Goal: Task Accomplishment & Management: Complete application form

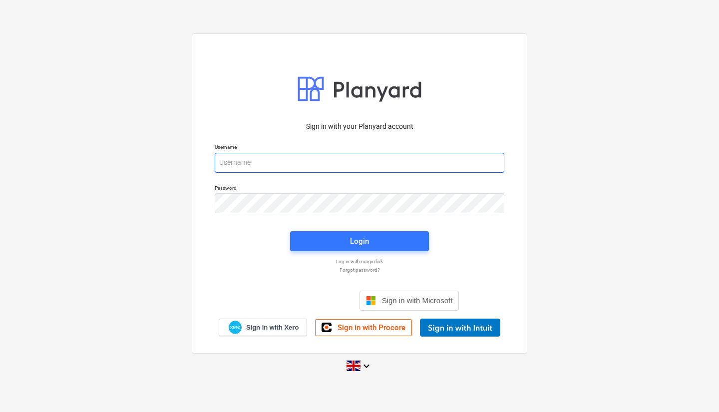
click at [340, 160] on input "email" at bounding box center [359, 163] width 289 height 20
type input "[PERSON_NAME][EMAIL_ADDRESS][PERSON_NAME][DOMAIN_NAME]"
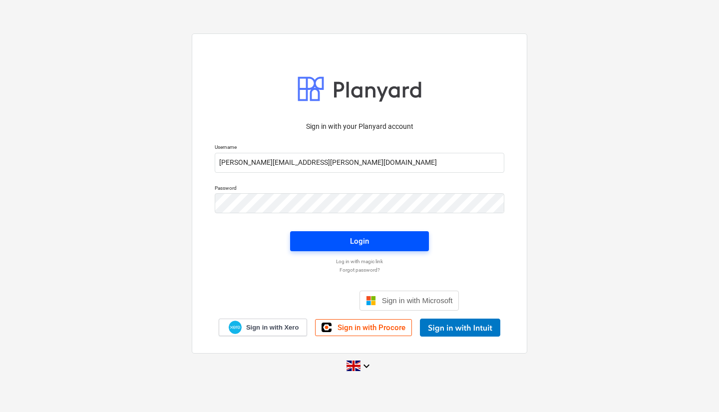
click at [371, 237] on span "Login" at bounding box center [359, 241] width 115 height 13
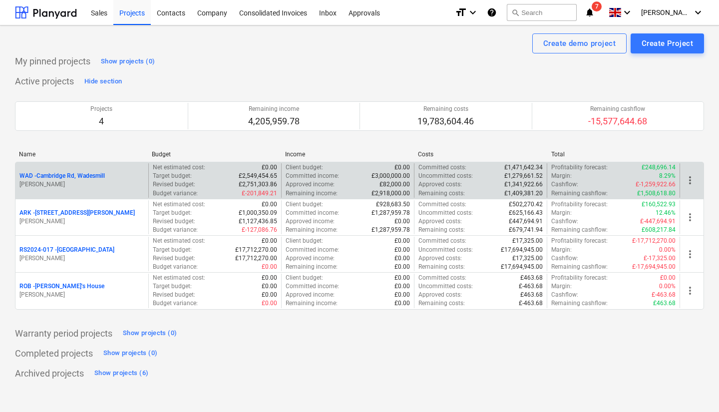
click at [84, 175] on p "WAD - Cambridge Rd, Wadesmill" at bounding box center [61, 176] width 85 height 8
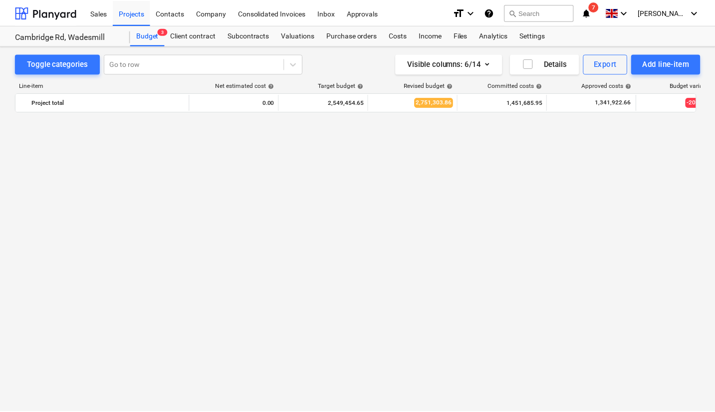
scroll to position [966, 0]
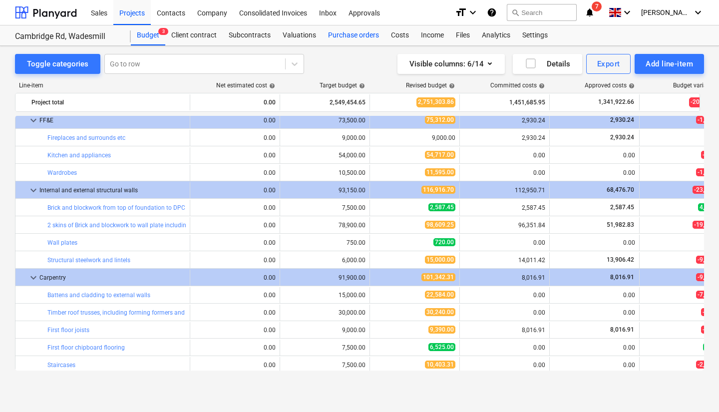
click at [347, 35] on div "Purchase orders" at bounding box center [353, 35] width 63 height 20
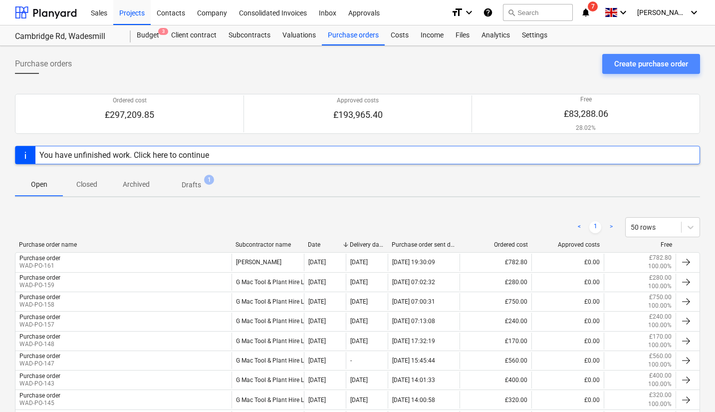
click at [659, 66] on div "Create purchase order" at bounding box center [651, 63] width 74 height 13
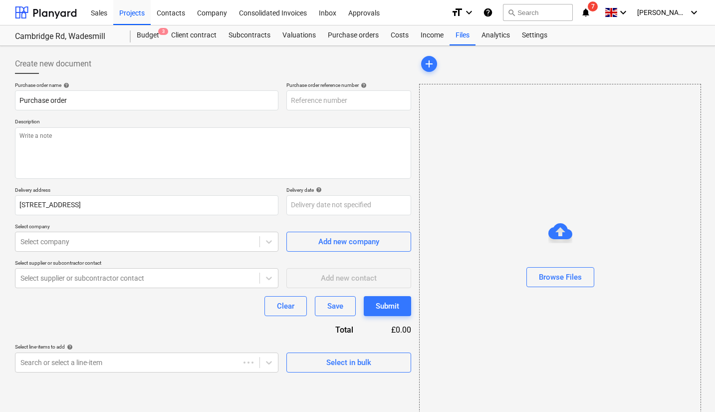
type textarea "x"
type input "WAD-PO-163"
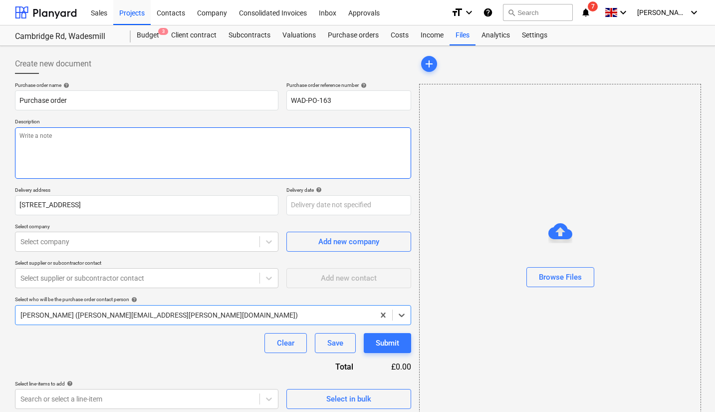
click at [211, 145] on textarea at bounding box center [213, 152] width 396 height 51
type textarea "x"
type textarea "M"
type textarea "x"
type textarea "MO"
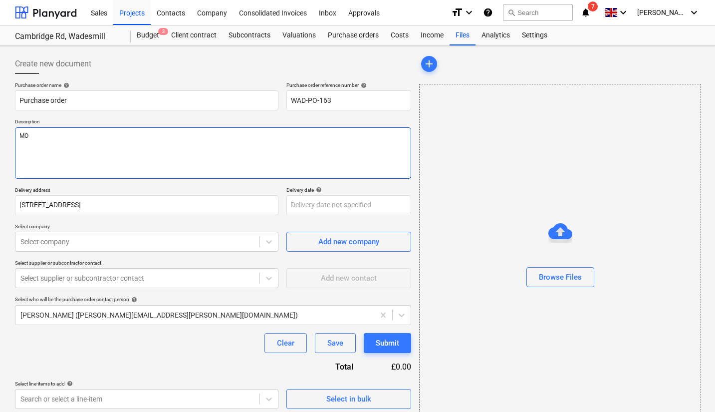
type textarea "x"
type textarea "MOT"
click at [334, 209] on body "Sales Projects Contacts Company Consolidated Invoices Inbox Approvals format_si…" at bounding box center [357, 206] width 715 height 412
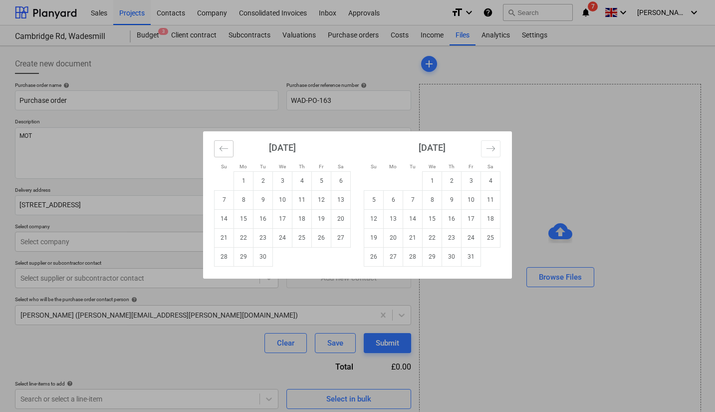
click at [228, 152] on icon "Move backward to switch to the previous month." at bounding box center [223, 148] width 9 height 9
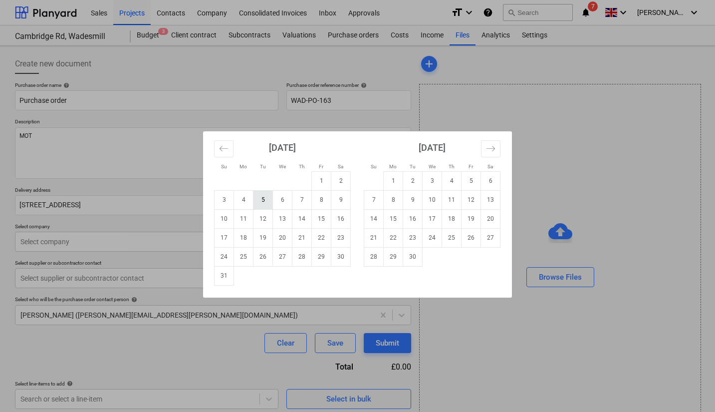
click at [261, 204] on td "5" at bounding box center [263, 199] width 19 height 19
type textarea "x"
type input "[DATE]"
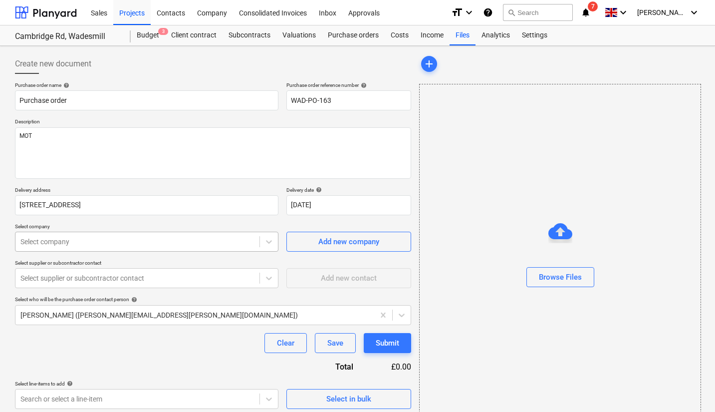
click at [176, 241] on div at bounding box center [137, 242] width 234 height 10
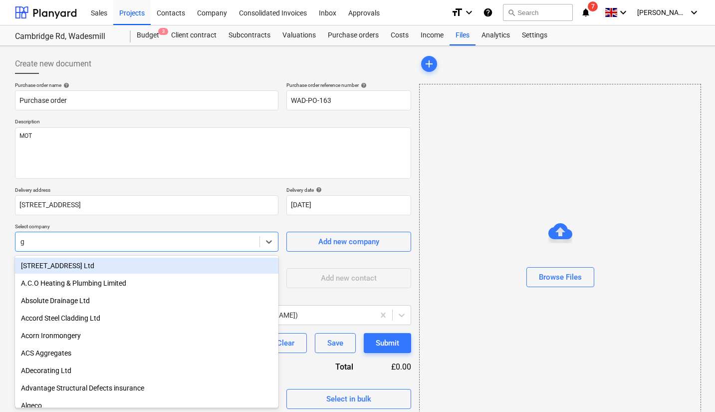
type input "g m"
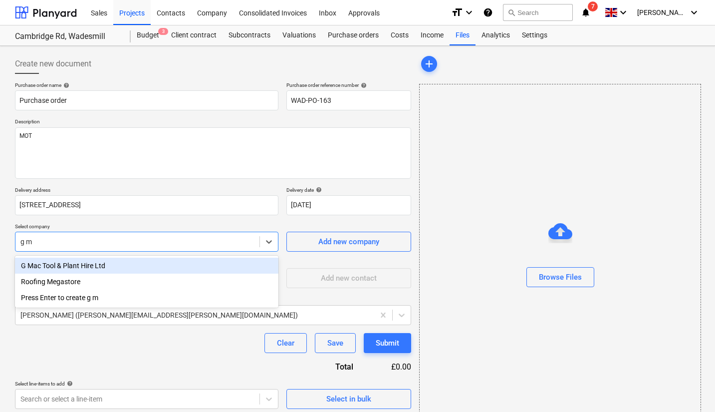
click at [106, 265] on div "G Mac Tool & Plant Hire Ltd" at bounding box center [147, 266] width 264 height 16
type textarea "x"
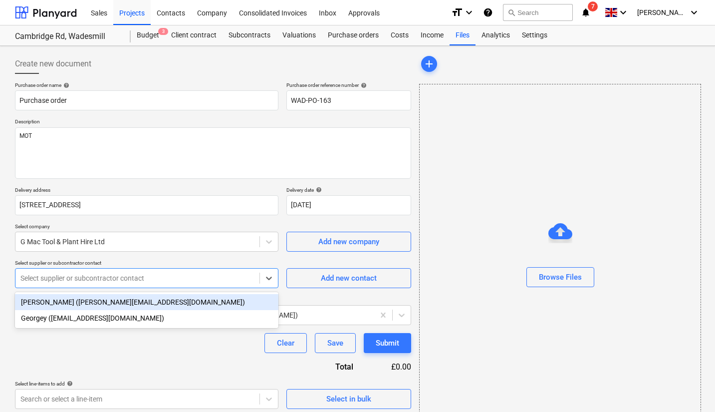
click at [107, 274] on div at bounding box center [137, 278] width 234 height 10
click at [104, 304] on div "[PERSON_NAME] ([PERSON_NAME][EMAIL_ADDRESS][DOMAIN_NAME])" at bounding box center [147, 302] width 264 height 16
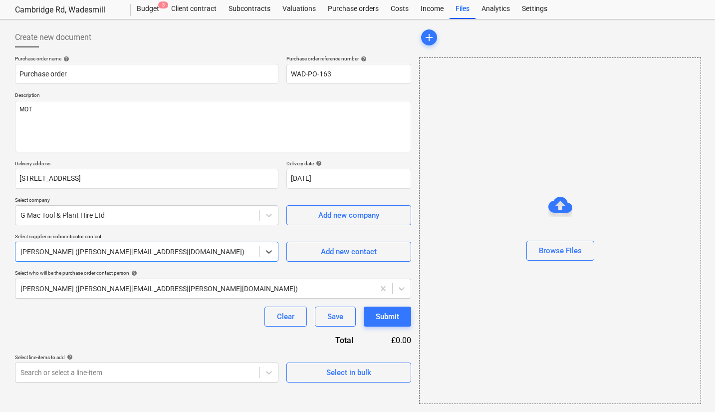
scroll to position [25, 0]
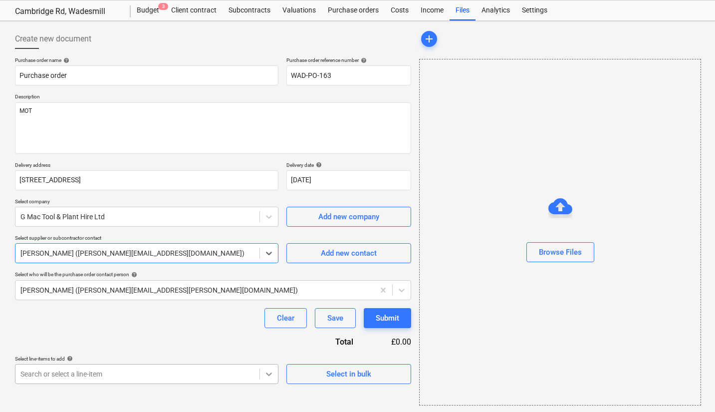
click at [261, 371] on body "Sales Projects Contacts Company Consolidated Invoices Inbox Approvals format_si…" at bounding box center [357, 181] width 715 height 412
type textarea "x"
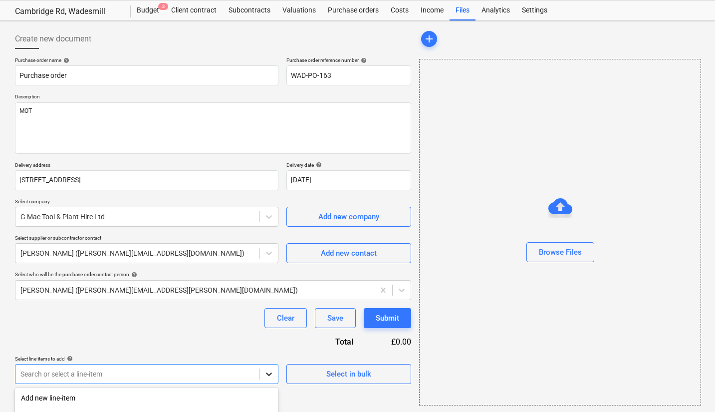
scroll to position [153, 0]
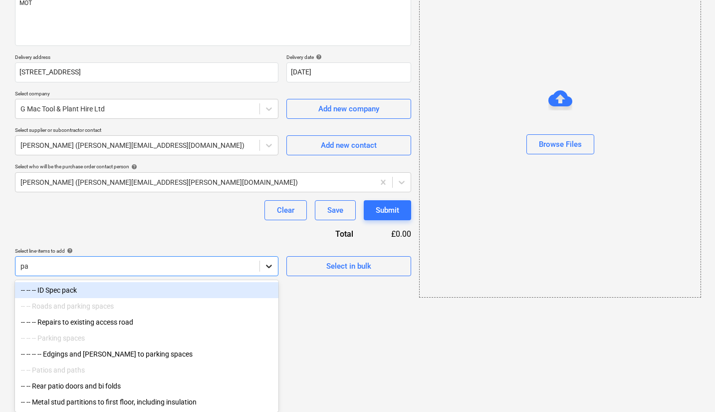
type input "pat"
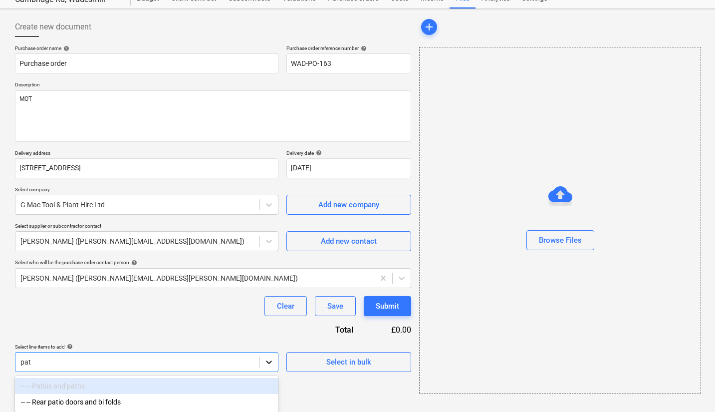
scroll to position [37, 0]
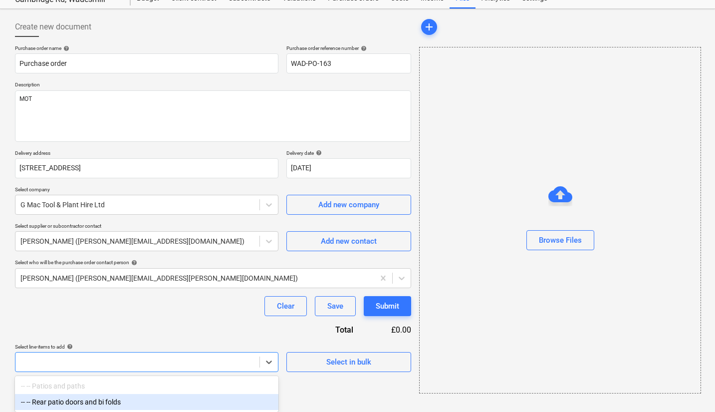
click at [129, 364] on div at bounding box center [147, 362] width 264 height 20
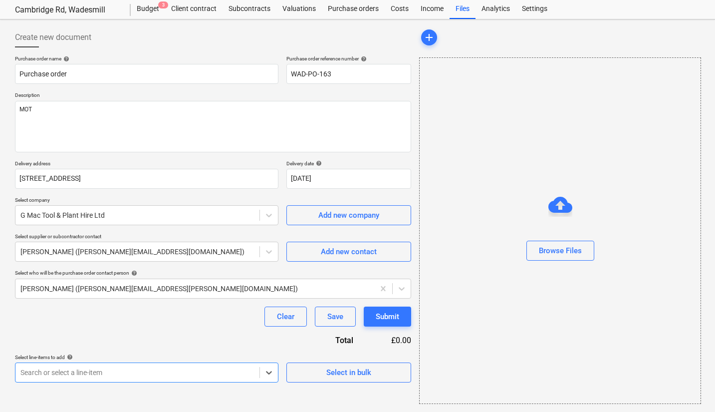
click at [153, 370] on body "Sales Projects Contacts Company Consolidated Invoices Inbox Approvals format_si…" at bounding box center [357, 180] width 715 height 412
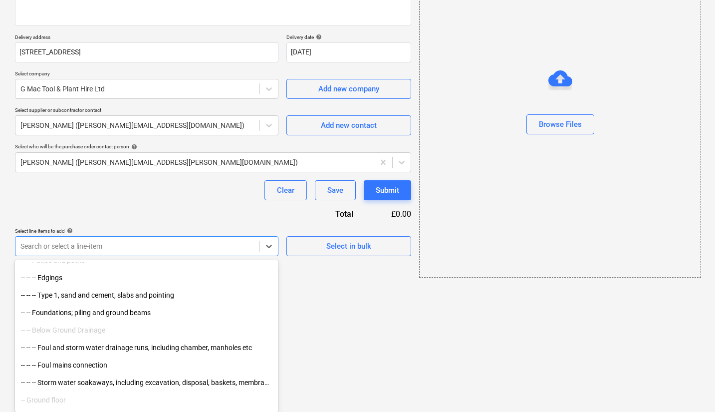
scroll to position [1347, 0]
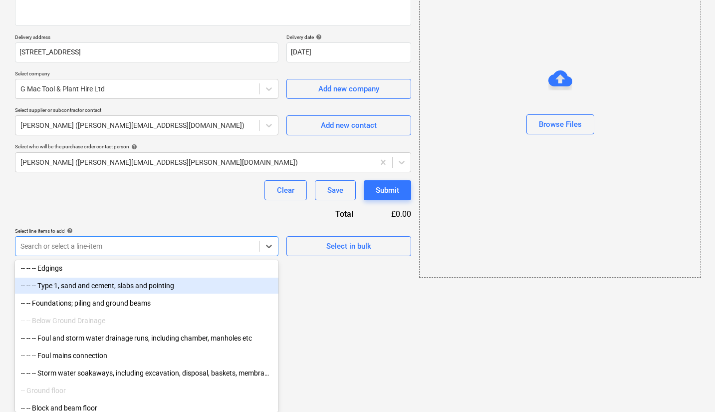
click at [97, 287] on div "-- -- -- Type 1, sand and cement, slabs and pointing" at bounding box center [147, 285] width 264 height 16
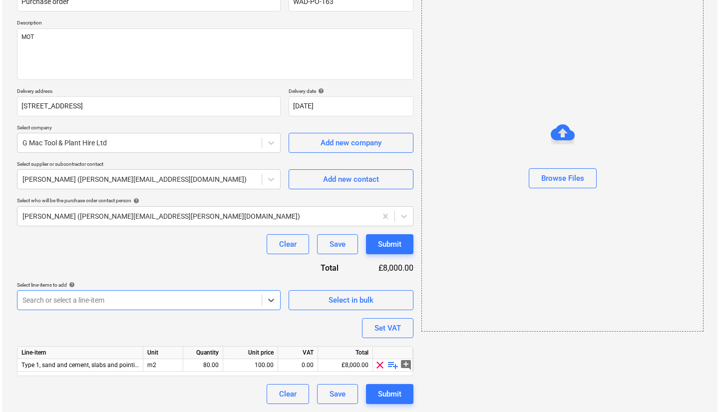
scroll to position [99, 0]
click at [389, 365] on span "playlist_add" at bounding box center [391, 365] width 12 height 12
type textarea "x"
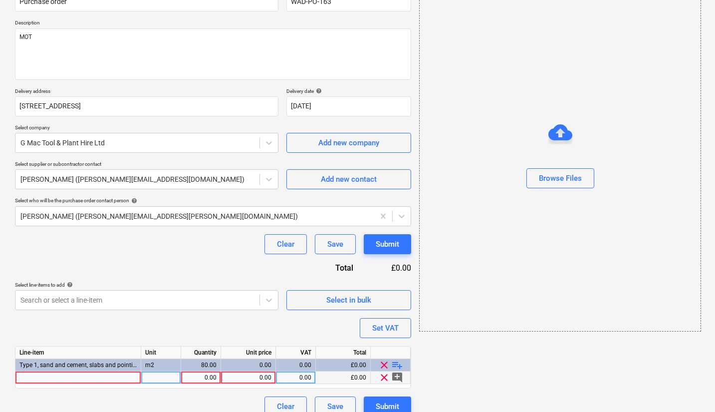
click at [58, 375] on div at bounding box center [78, 377] width 126 height 12
type input "MOT"
click at [210, 379] on div "0.00" at bounding box center [200, 377] width 31 height 12
type textarea "x"
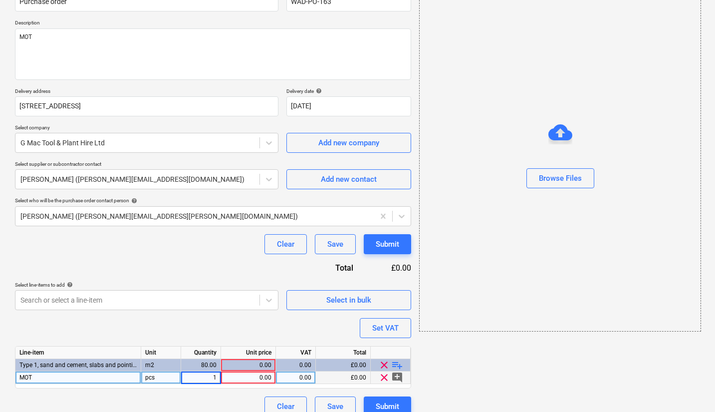
type input "16"
type textarea "x"
type input "40"
click at [219, 273] on div "Purchase order name help Purchase order Purchase order reference number help WA…" at bounding box center [213, 199] width 396 height 433
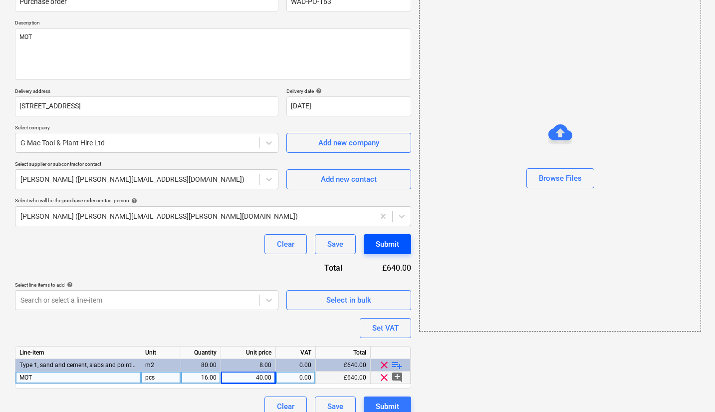
click at [384, 244] on div "Submit" at bounding box center [387, 244] width 23 height 13
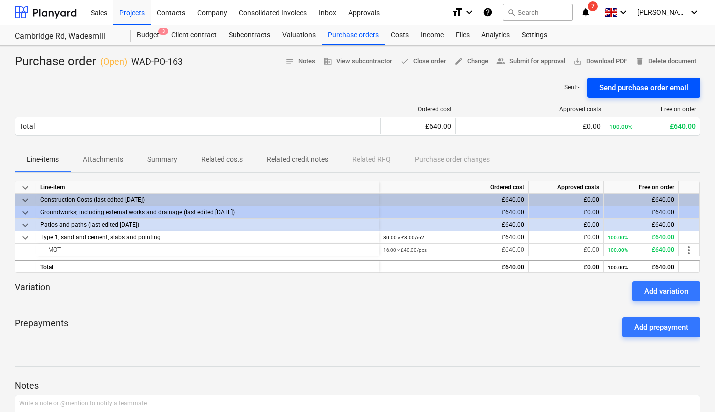
click at [626, 90] on div "Send purchase order email" at bounding box center [643, 87] width 89 height 13
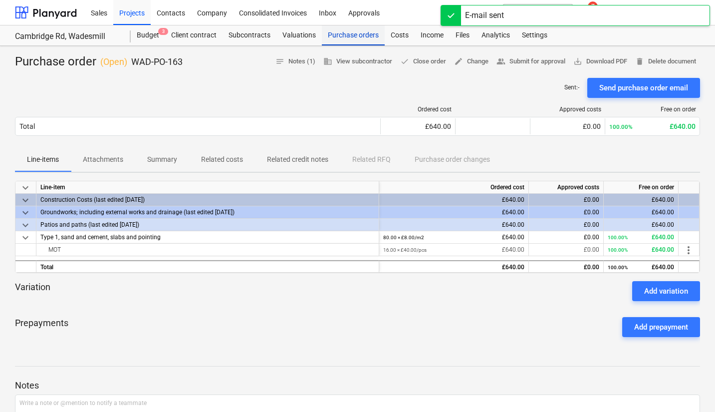
click at [357, 37] on div "Purchase orders" at bounding box center [353, 35] width 63 height 20
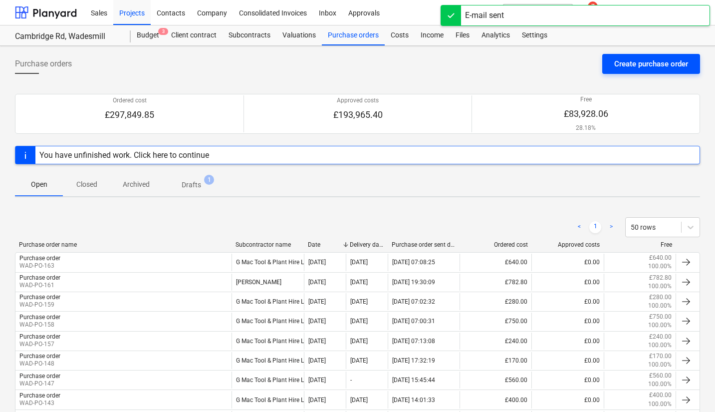
click at [645, 71] on button "Create purchase order" at bounding box center [651, 64] width 98 height 20
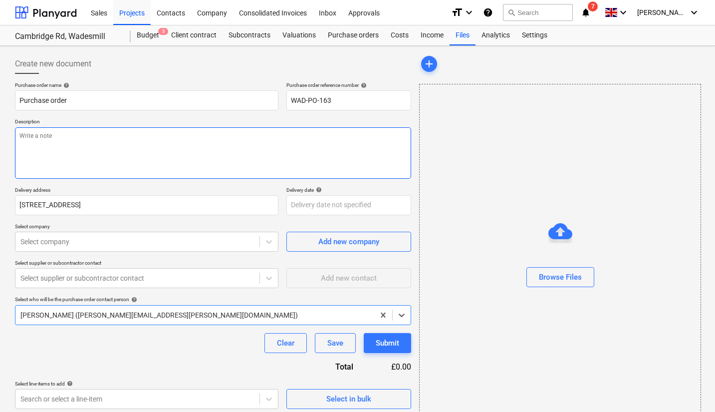
click at [214, 149] on textarea at bounding box center [213, 152] width 396 height 51
type textarea "x"
type textarea "M"
type textarea "x"
type textarea "MO"
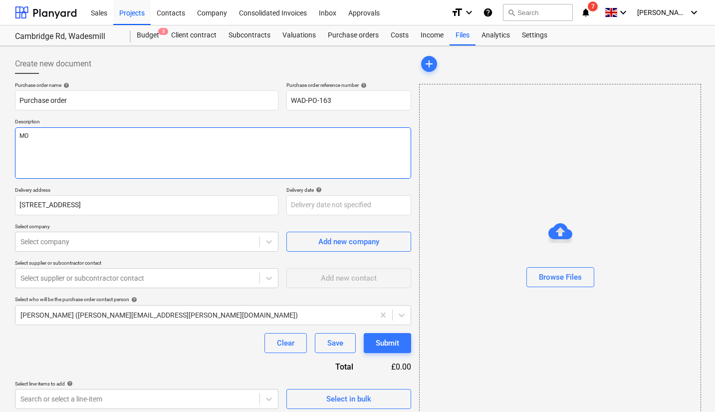
type textarea "x"
type textarea "MOT"
click at [211, 247] on div at bounding box center [137, 242] width 234 height 10
type textarea "x"
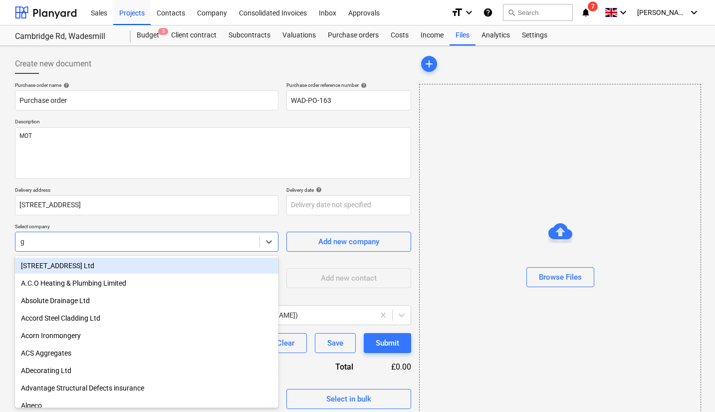
type input "g m"
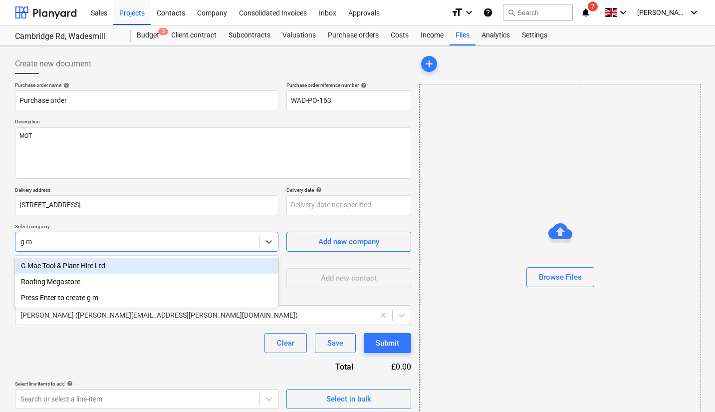
click at [154, 264] on div "G Mac Tool & Plant Hire Ltd" at bounding box center [147, 266] width 264 height 16
type textarea "x"
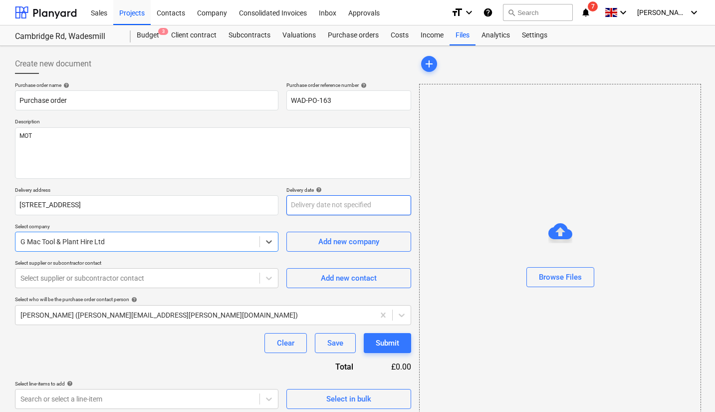
click at [303, 206] on body "Sales Projects Contacts Company Consolidated Invoices Inbox Approvals format_si…" at bounding box center [357, 206] width 715 height 412
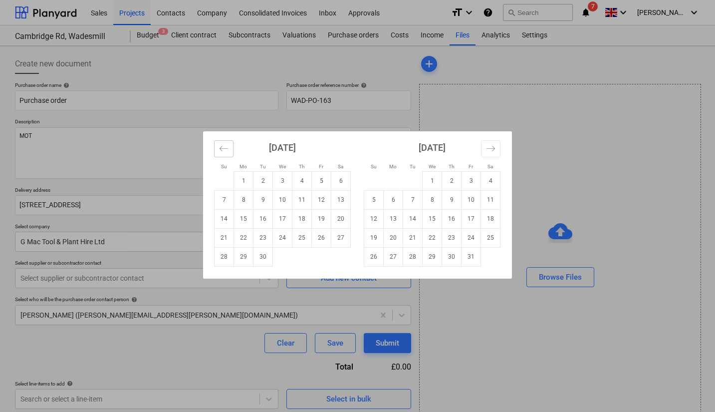
click at [229, 151] on button "Move backward to switch to the previous month." at bounding box center [223, 148] width 19 height 17
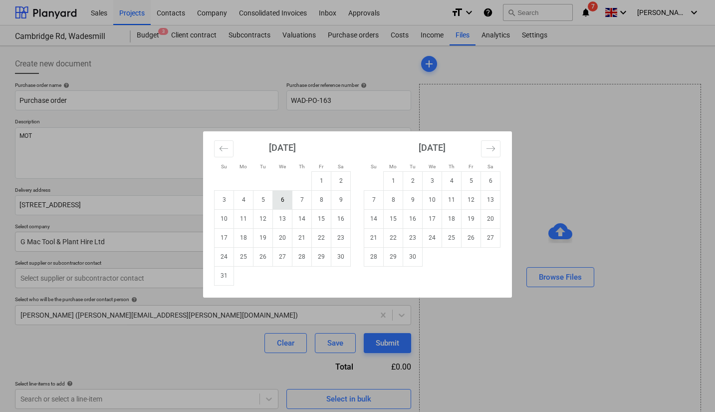
click at [287, 205] on td "6" at bounding box center [282, 199] width 19 height 19
type textarea "x"
type input "[DATE]"
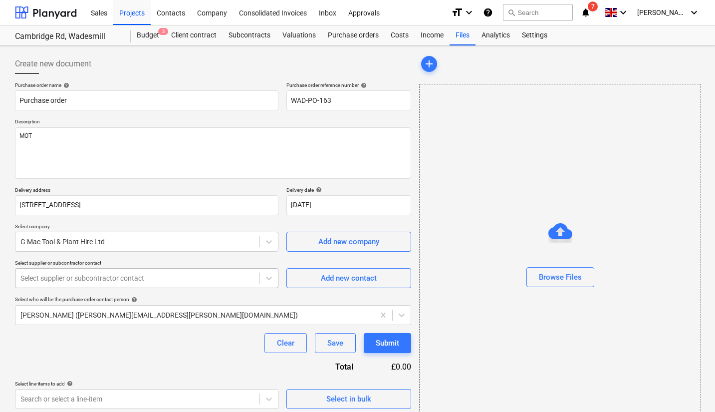
click at [155, 280] on div at bounding box center [137, 278] width 234 height 10
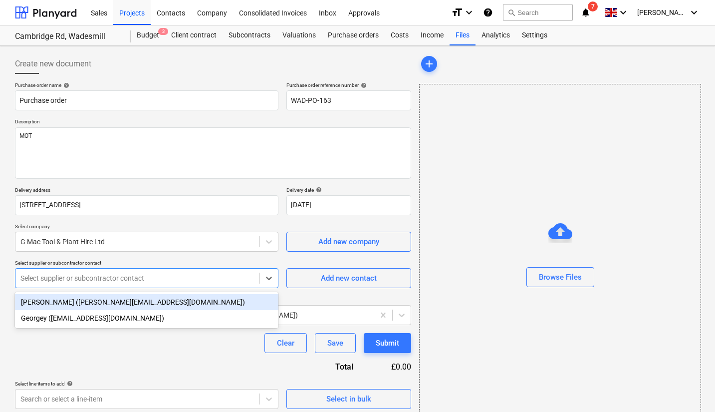
click at [151, 300] on div "[PERSON_NAME] ([PERSON_NAME][EMAIL_ADDRESS][DOMAIN_NAME])" at bounding box center [147, 302] width 264 height 16
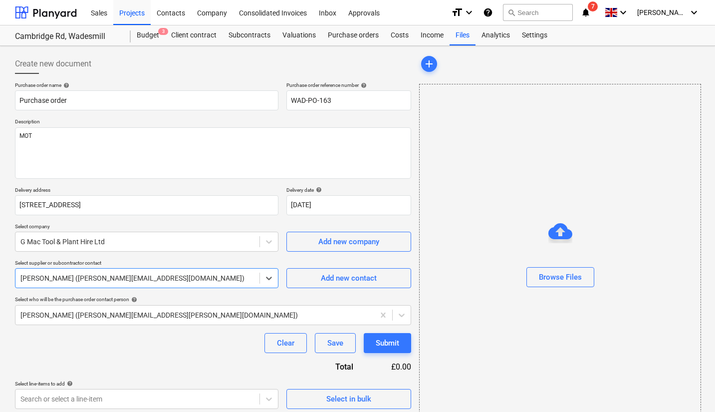
scroll to position [26, 0]
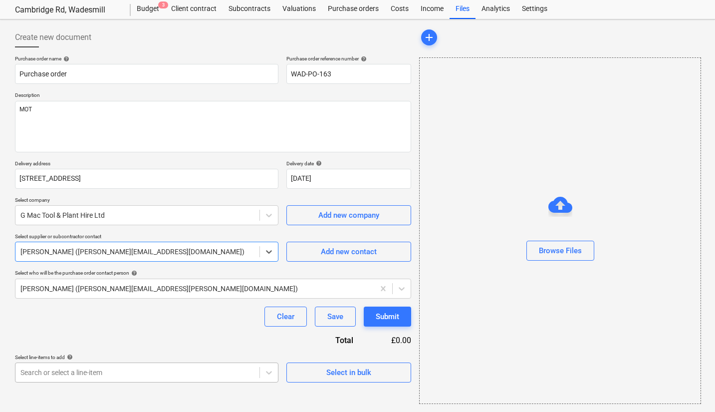
click at [244, 375] on body "Sales Projects Contacts Company Consolidated Invoices Inbox Approvals format_si…" at bounding box center [357, 180] width 715 height 412
type textarea "x"
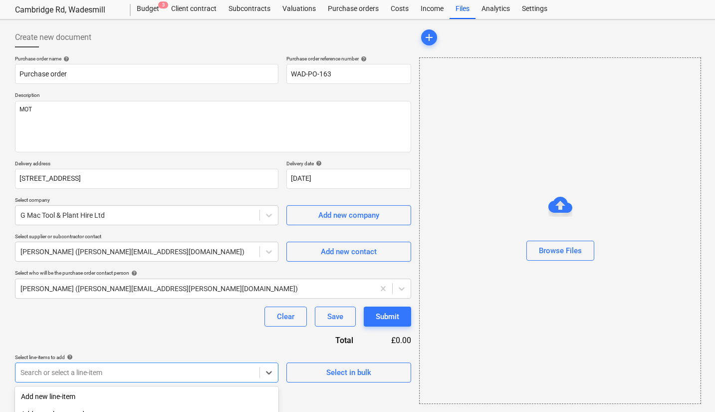
scroll to position [153, 0]
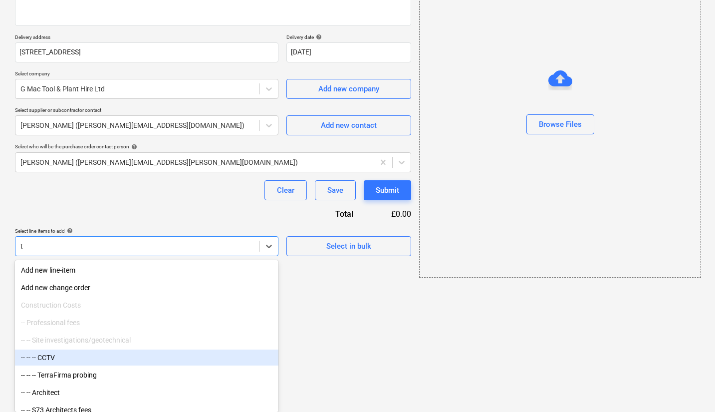
type input "ty"
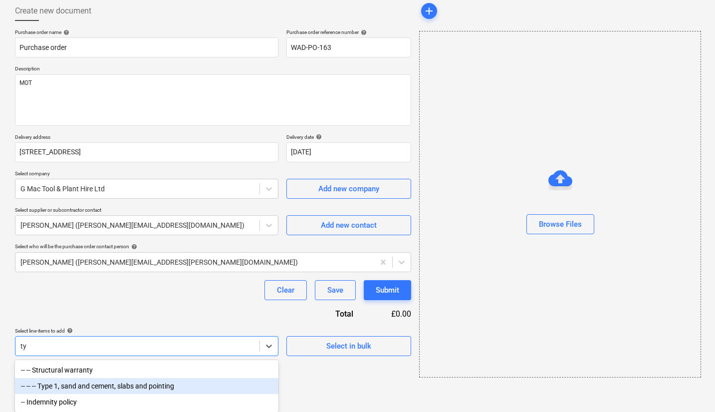
click at [188, 386] on div "-- -- -- Type 1, sand and cement, slabs and pointing" at bounding box center [147, 386] width 264 height 16
type textarea "x"
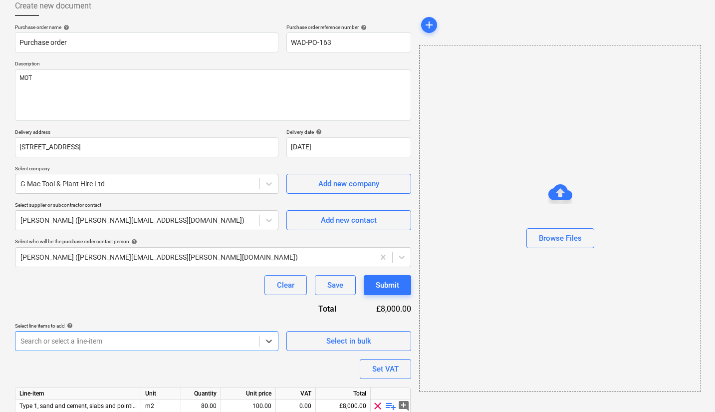
scroll to position [99, 0]
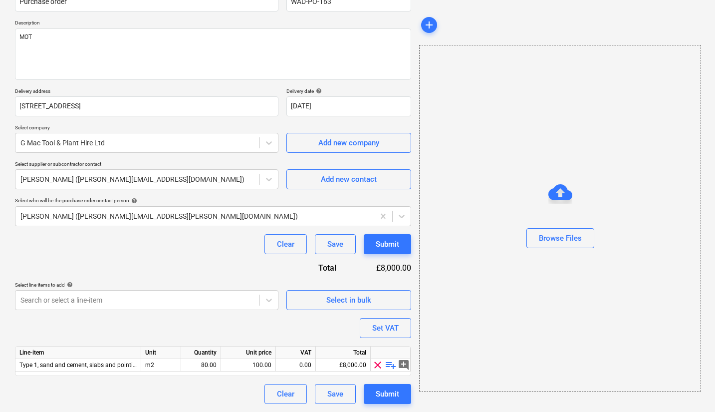
click at [393, 366] on span "playlist_add" at bounding box center [391, 365] width 12 height 12
type textarea "x"
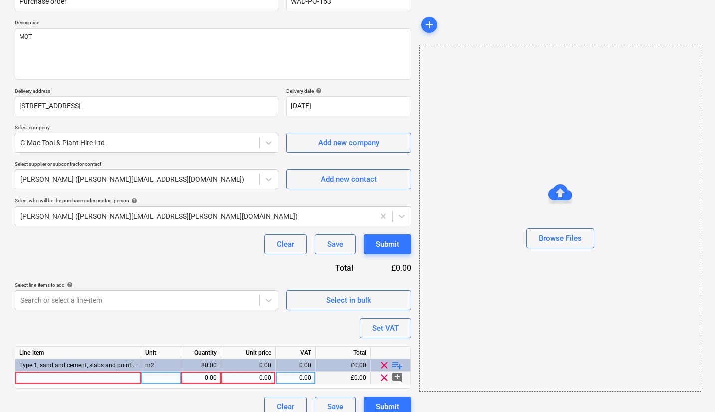
click at [102, 380] on div at bounding box center [78, 377] width 126 height 12
type input "MOT"
click at [195, 377] on div "0.00" at bounding box center [200, 377] width 31 height 12
type textarea "x"
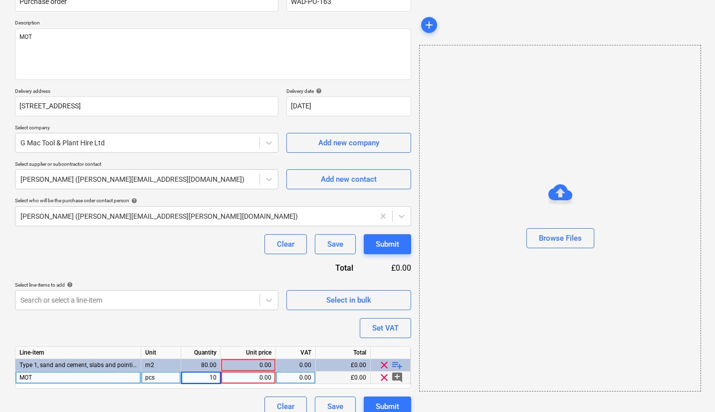
type input "10"
click at [234, 330] on div "Purchase order name help Purchase order Purchase order reference number help WA…" at bounding box center [213, 199] width 396 height 433
type textarea "x"
click at [202, 375] on div "10.00" at bounding box center [200, 377] width 31 height 12
type input "16"
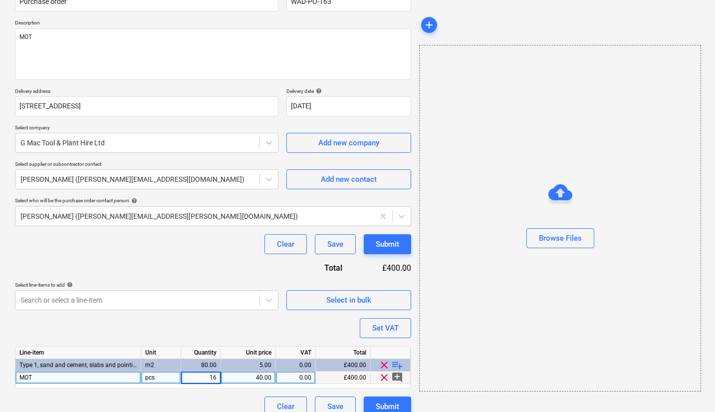
click at [243, 326] on div "Purchase order name help Purchase order Purchase order reference number help WA…" at bounding box center [213, 199] width 396 height 433
click at [258, 329] on div "Purchase order name help Purchase order Purchase order reference number help WA…" at bounding box center [213, 199] width 396 height 433
click at [384, 401] on div "Submit" at bounding box center [387, 406] width 23 height 13
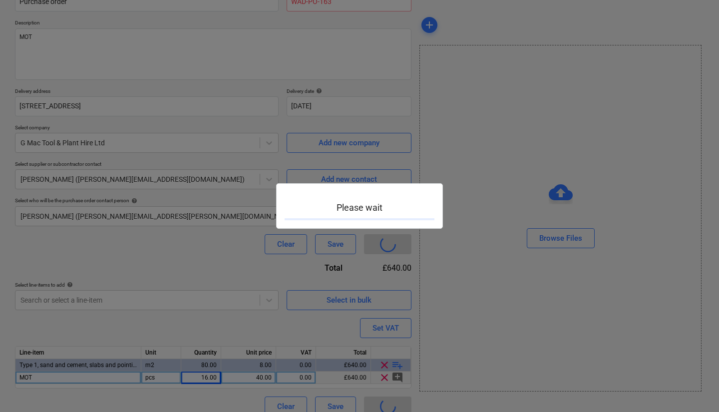
type textarea "x"
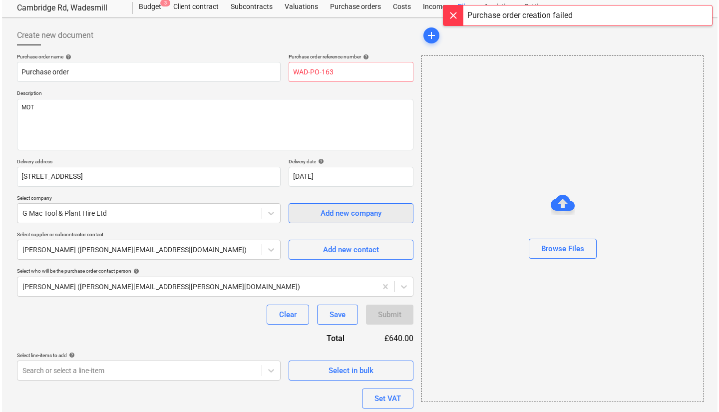
scroll to position [26, 0]
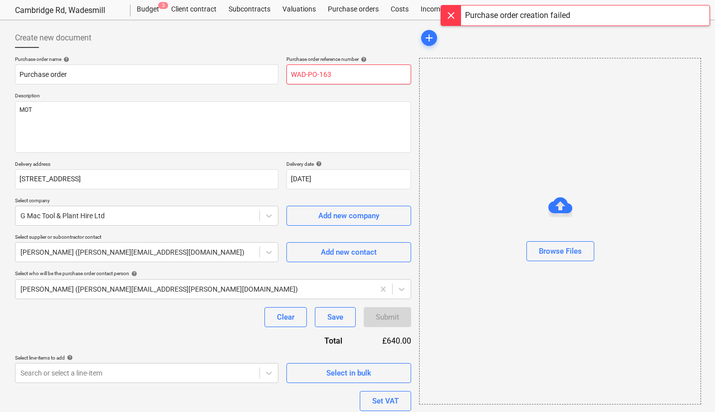
click at [350, 71] on input "WAD-PO-163" at bounding box center [348, 74] width 125 height 20
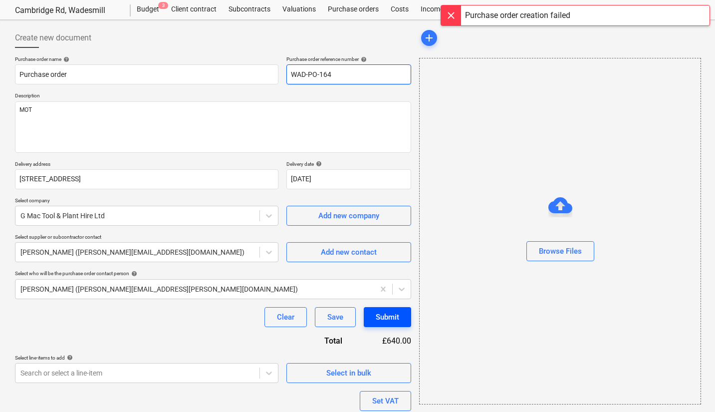
type input "WAD-PO-164"
click at [387, 312] on div "Submit" at bounding box center [387, 316] width 23 height 13
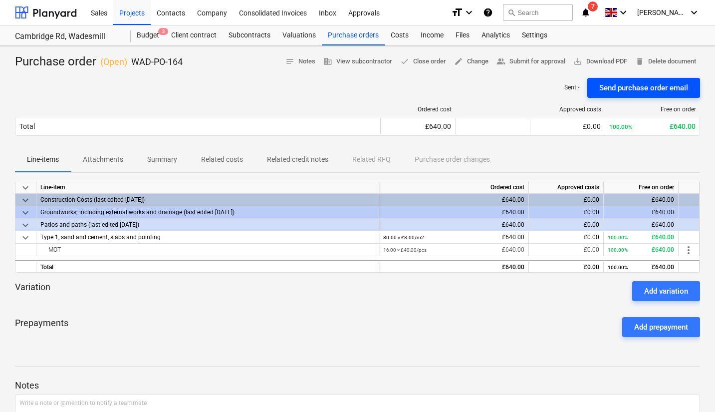
click at [636, 92] on div "Send purchase order email" at bounding box center [643, 87] width 89 height 13
click at [133, 13] on div "Projects" at bounding box center [131, 12] width 37 height 25
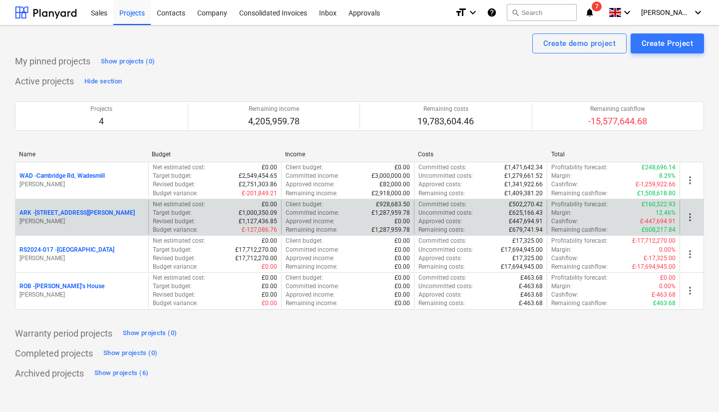
click at [76, 217] on p "ARK - 2 Galley [PERSON_NAME]" at bounding box center [76, 213] width 115 height 8
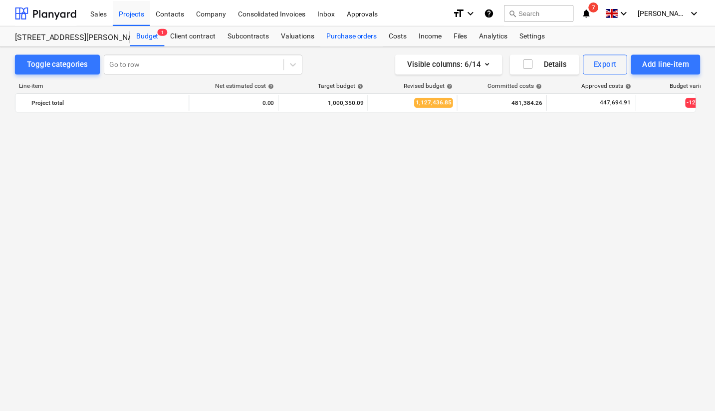
scroll to position [816, 0]
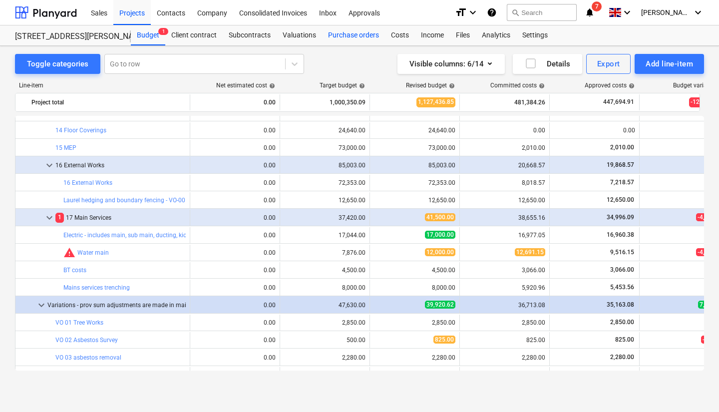
click at [355, 35] on div "Purchase orders" at bounding box center [353, 35] width 63 height 20
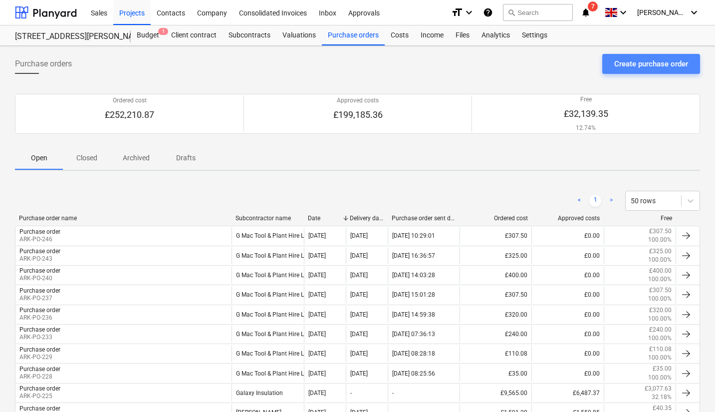
click at [632, 63] on div "Create purchase order" at bounding box center [651, 63] width 74 height 13
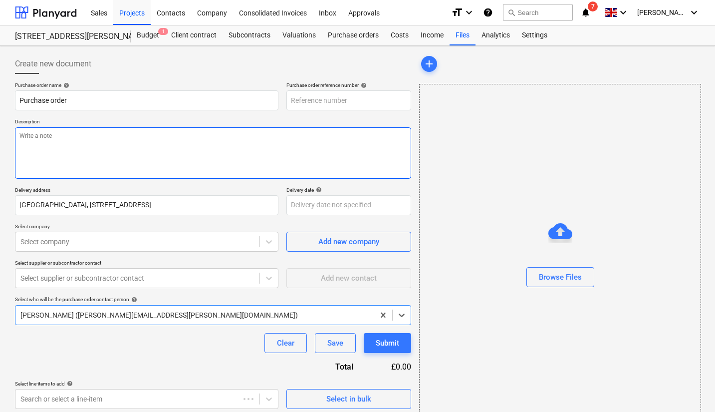
type input "ARK-PO-250"
click at [192, 157] on textarea at bounding box center [213, 152] width 396 height 51
type textarea "Crush concrete"
click at [311, 199] on body "Sales Projects Contacts Company Consolidated Invoices Inbox Approvals format_si…" at bounding box center [357, 206] width 715 height 412
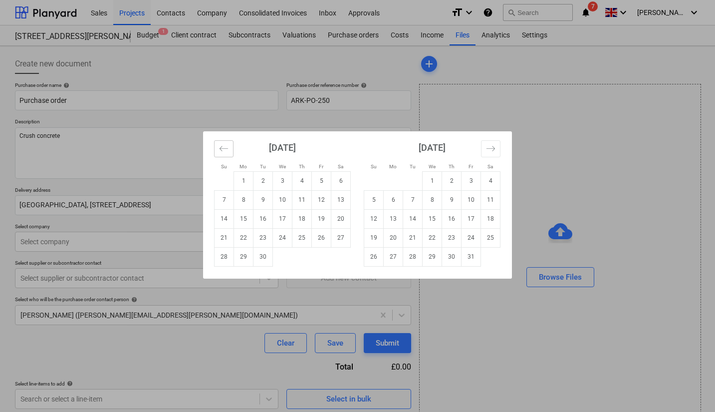
click at [218, 145] on button "Move backward to switch to the previous month." at bounding box center [223, 148] width 19 height 17
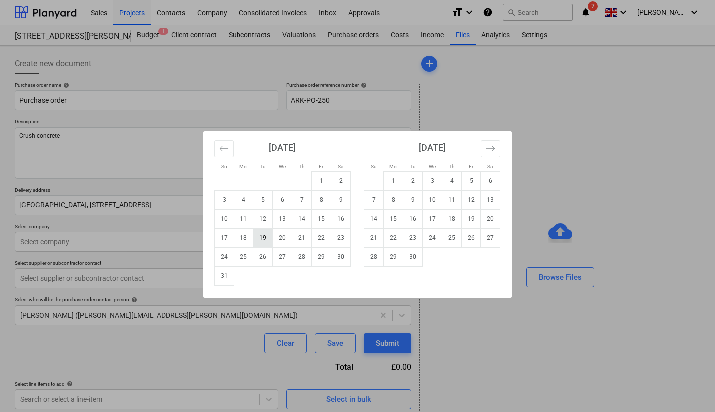
click at [271, 240] on td "19" at bounding box center [263, 237] width 19 height 19
type input "[DATE]"
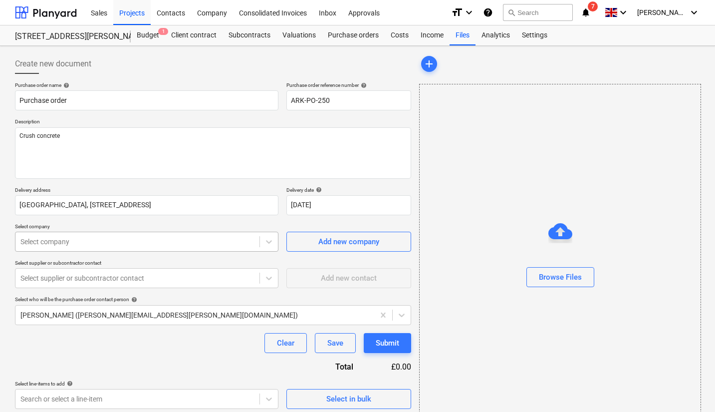
click at [185, 241] on div at bounding box center [137, 242] width 234 height 10
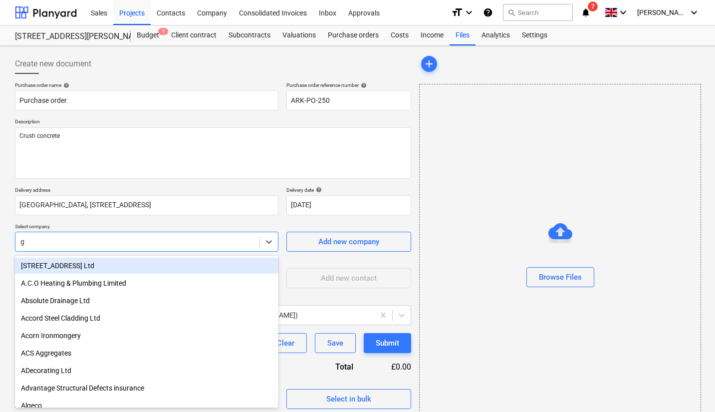
type input "g m"
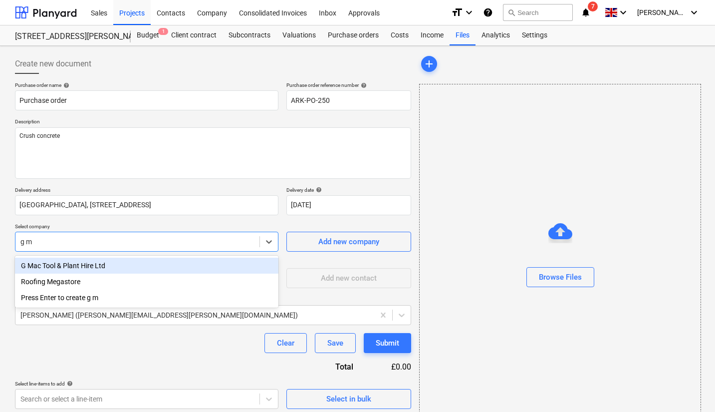
click at [150, 265] on div "G Mac Tool & Plant Hire Ltd" at bounding box center [147, 266] width 264 height 16
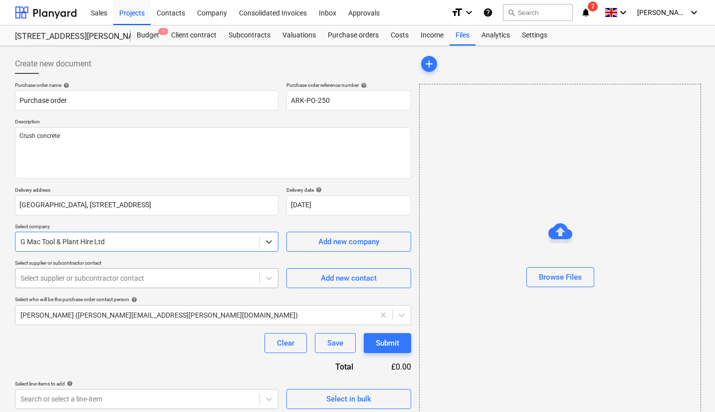
click at [179, 280] on div at bounding box center [137, 278] width 234 height 10
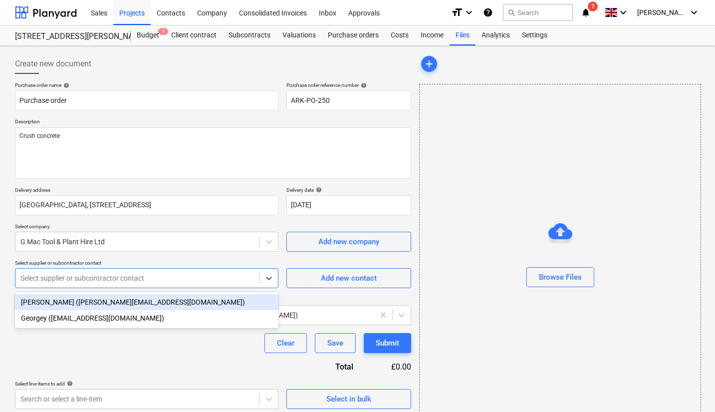
type input "t"
click at [168, 303] on div "[PERSON_NAME] ([PERSON_NAME][EMAIL_ADDRESS][DOMAIN_NAME])" at bounding box center [147, 302] width 264 height 16
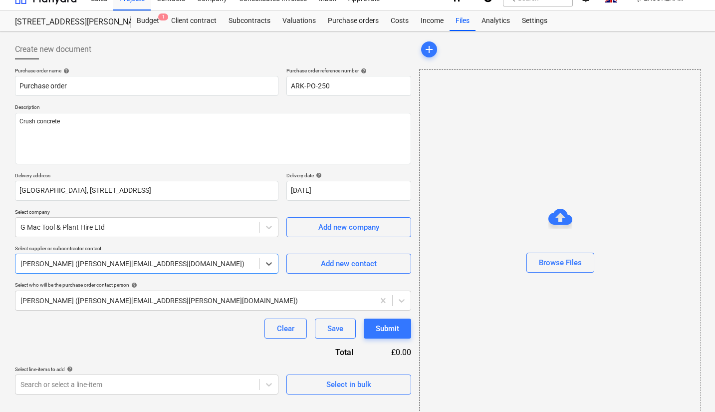
scroll to position [26, 0]
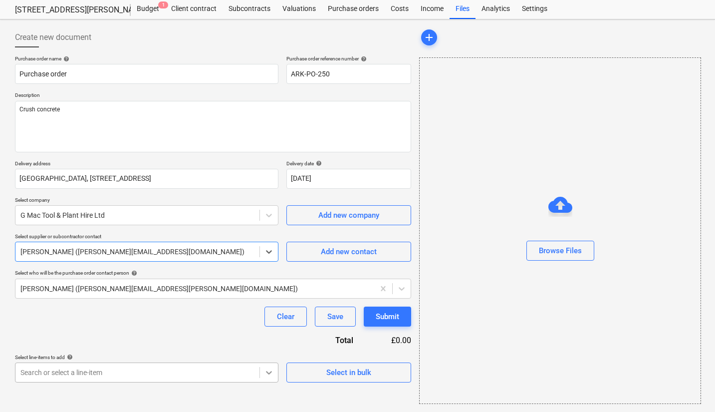
click at [267, 369] on body "Sales Projects Contacts Company Consolidated Invoices Inbox Approvals format_si…" at bounding box center [357, 180] width 715 height 412
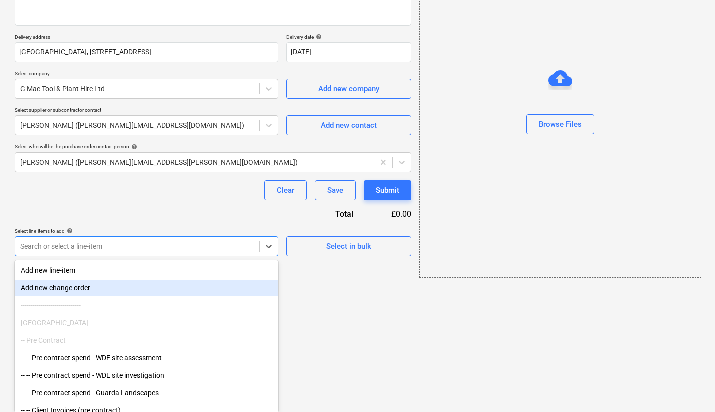
type input "t"
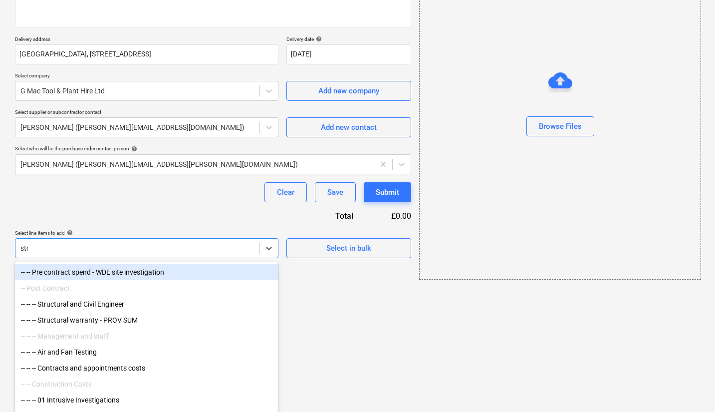
scroll to position [38, 0]
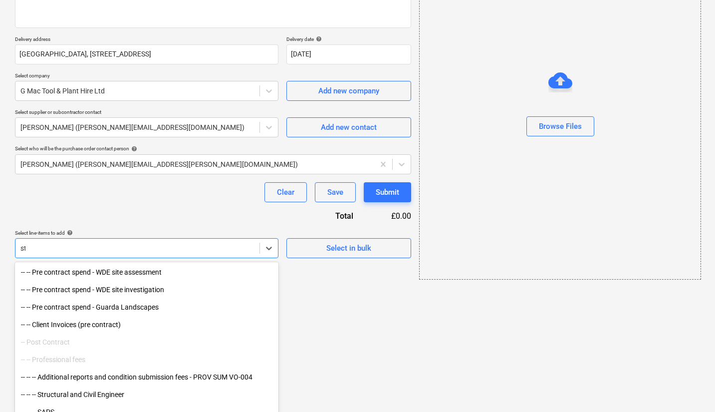
type input "s"
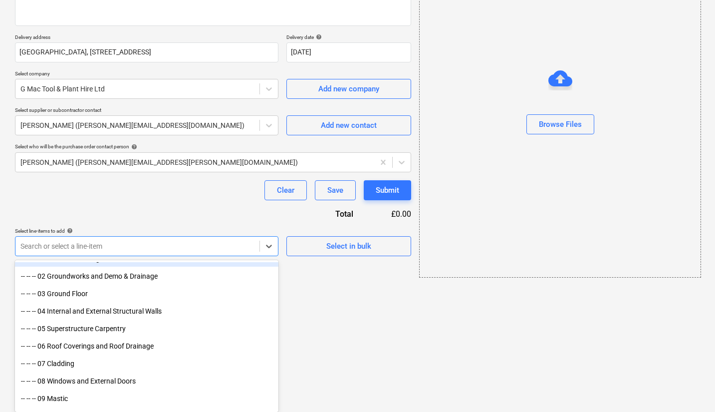
scroll to position [660, 0]
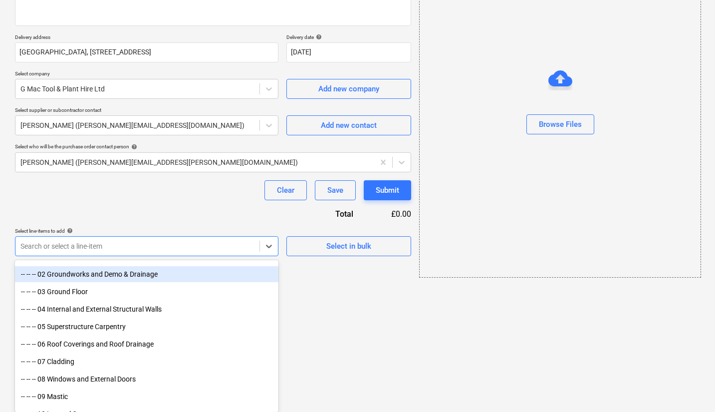
click at [87, 272] on div "-- -- -- 02 Groundworks and Demo & Drainage" at bounding box center [147, 274] width 264 height 16
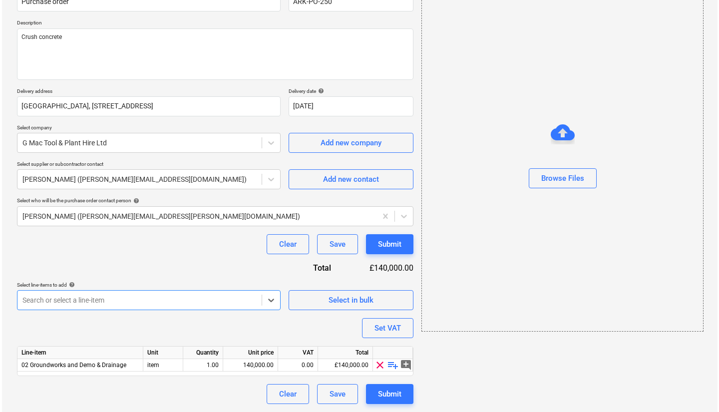
scroll to position [99, 0]
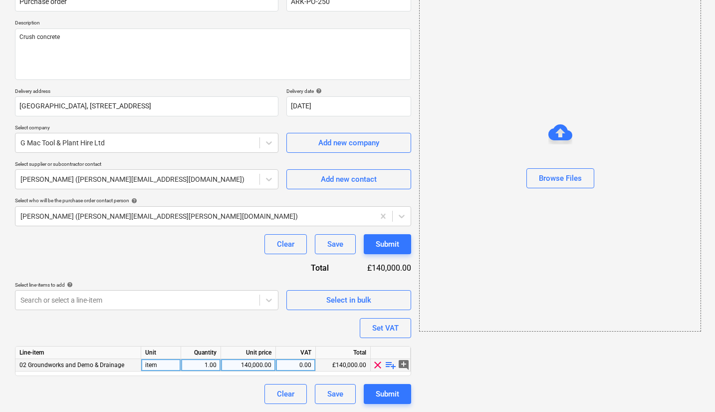
click at [390, 363] on span "playlist_add" at bounding box center [391, 365] width 12 height 12
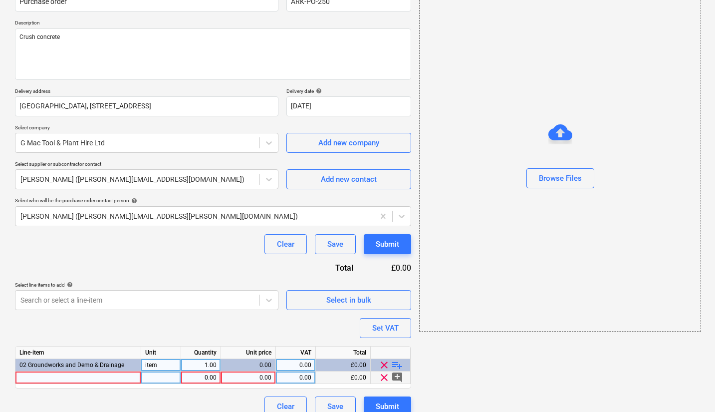
click at [111, 377] on div at bounding box center [78, 377] width 126 height 12
type input "crush concrete"
click at [205, 376] on div "0.00" at bounding box center [200, 377] width 31 height 12
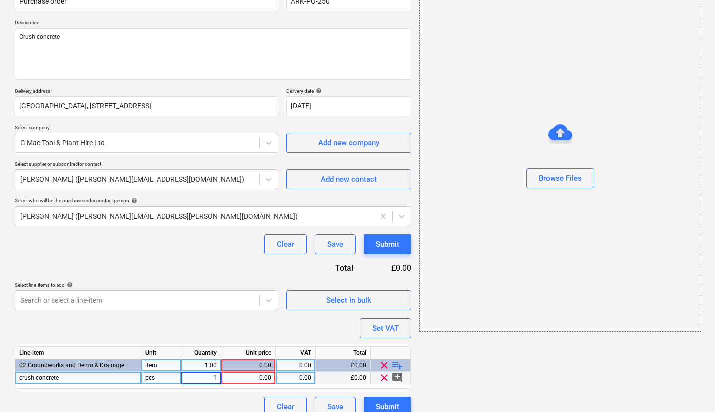
click at [267, 382] on div "0.00" at bounding box center [248, 377] width 46 height 12
type input "350"
click at [251, 323] on div "Purchase order name help Purchase order Purchase order reference number help AR…" at bounding box center [213, 199] width 396 height 433
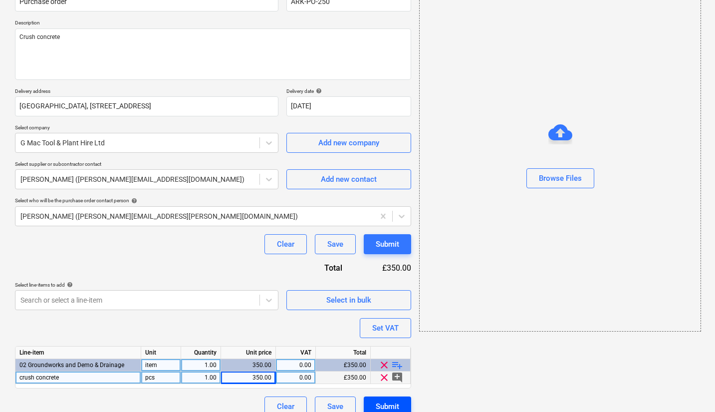
click at [404, 405] on button "Submit" at bounding box center [387, 406] width 47 height 20
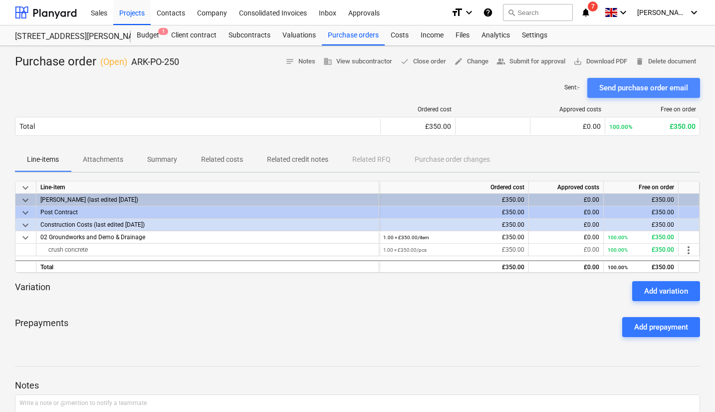
click at [644, 82] on div "Send purchase order email" at bounding box center [643, 87] width 89 height 13
